Goal: Transaction & Acquisition: Purchase product/service

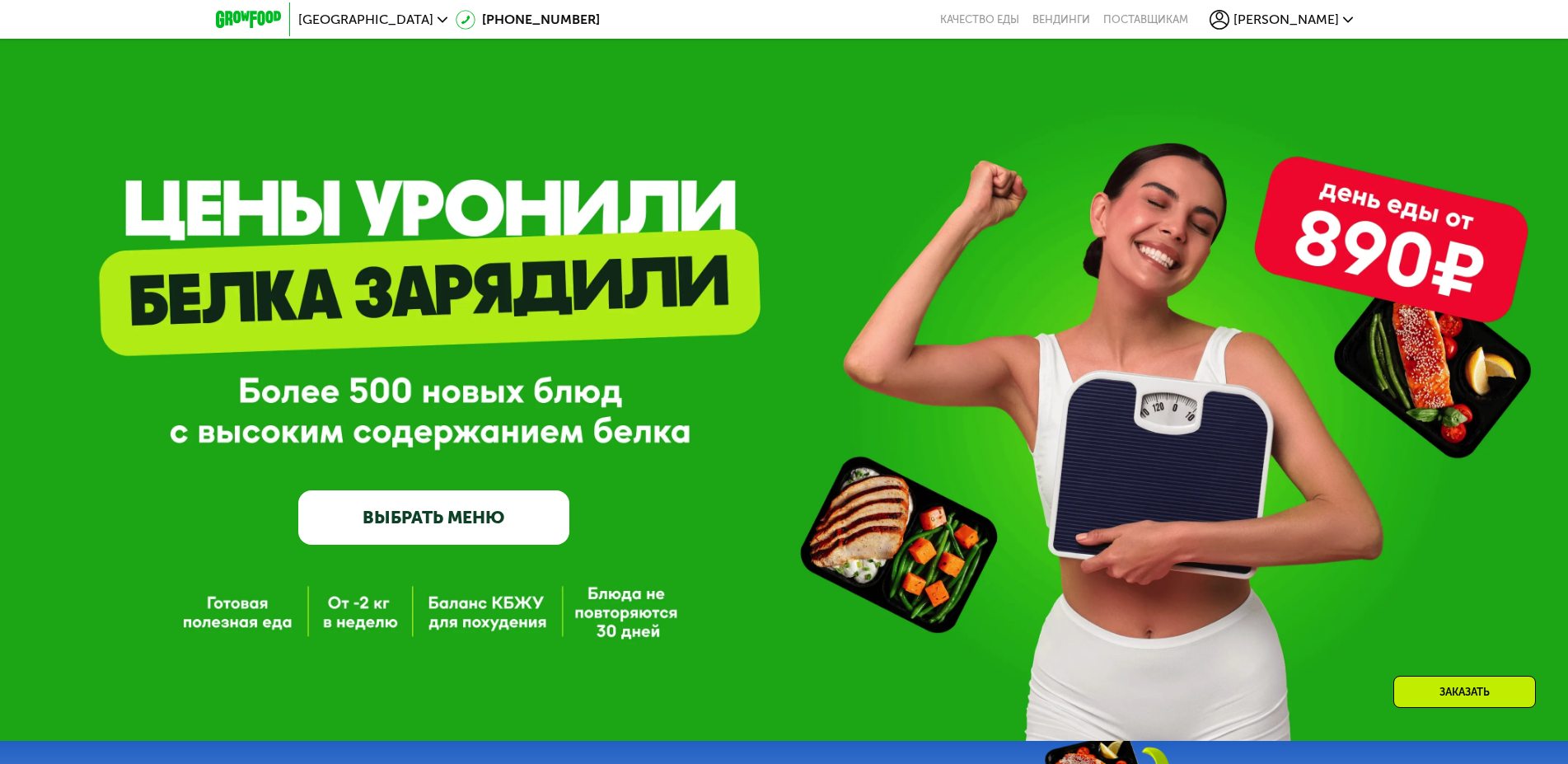
drag, startPoint x: 1189, startPoint y: 501, endPoint x: 294, endPoint y: 491, distance: 895.1
